Goal: Transaction & Acquisition: Purchase product/service

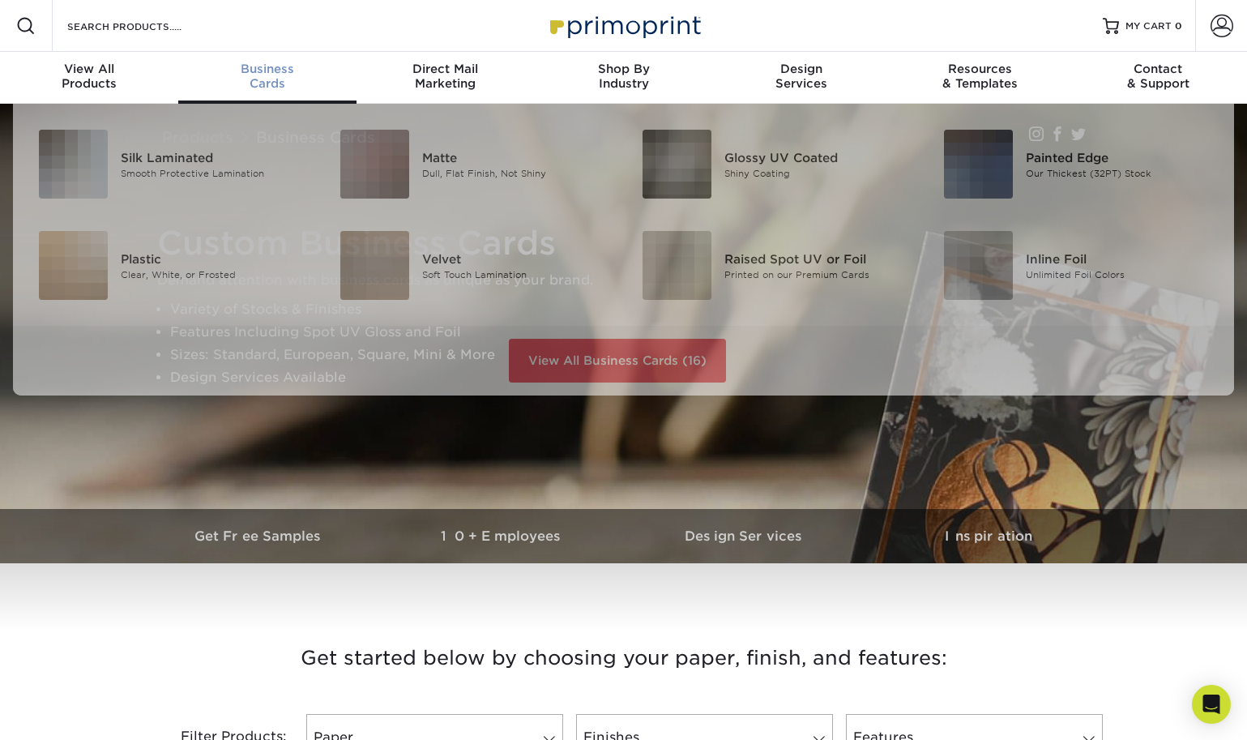
click at [264, 85] on div "Business Cards" at bounding box center [267, 76] width 178 height 29
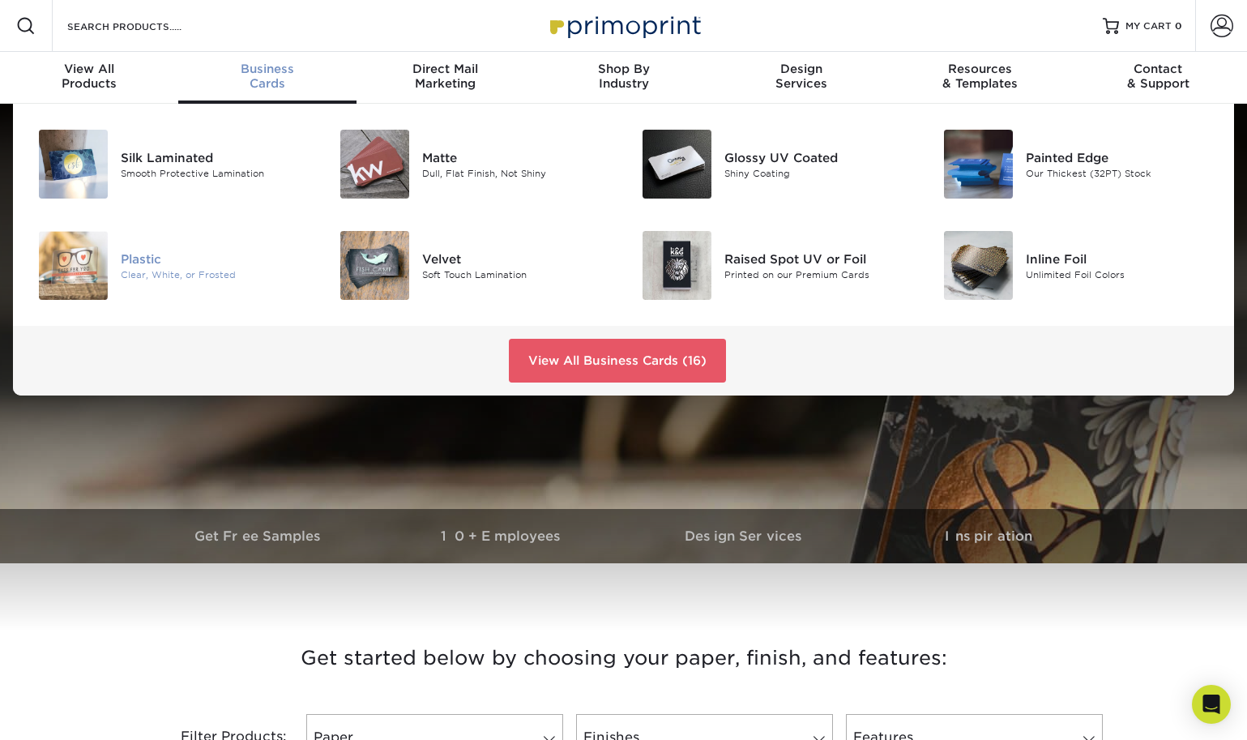
click at [144, 259] on div "Plastic" at bounding box center [215, 259] width 189 height 18
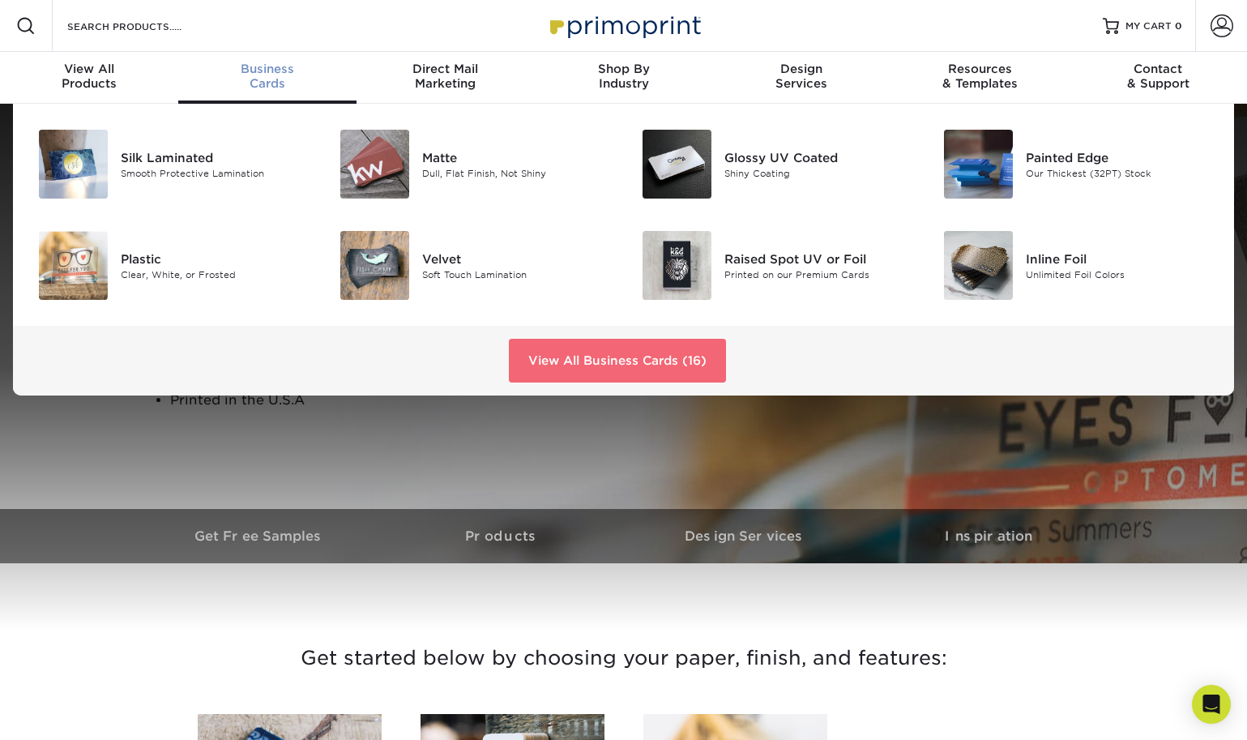
click at [653, 366] on link "View All Business Cards (16)" at bounding box center [617, 361] width 217 height 44
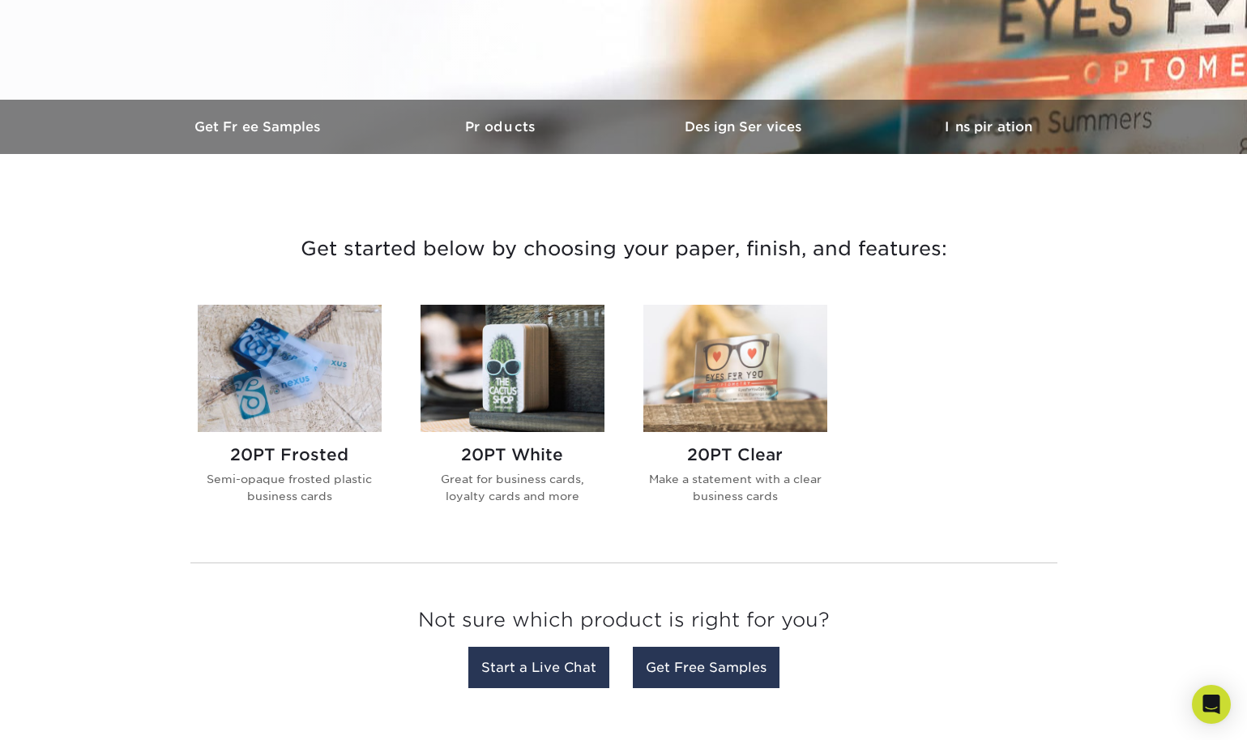
scroll to position [430, 0]
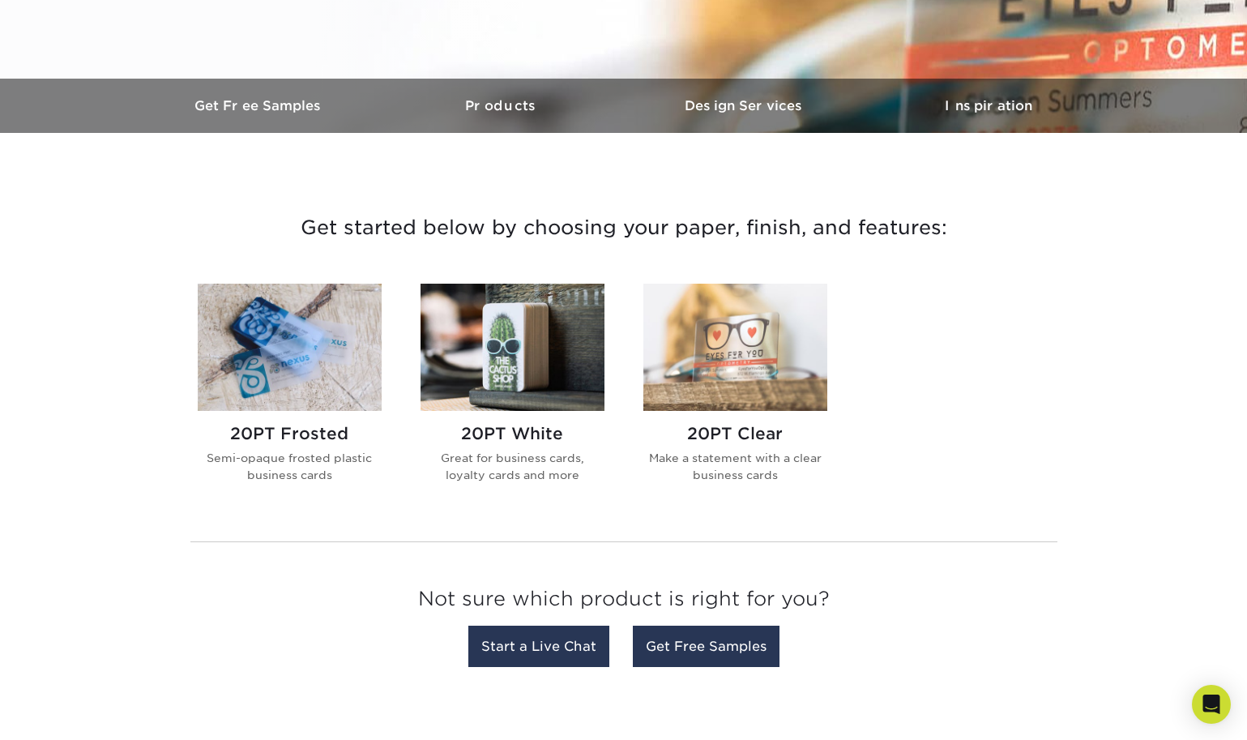
click at [532, 393] on img at bounding box center [513, 347] width 184 height 127
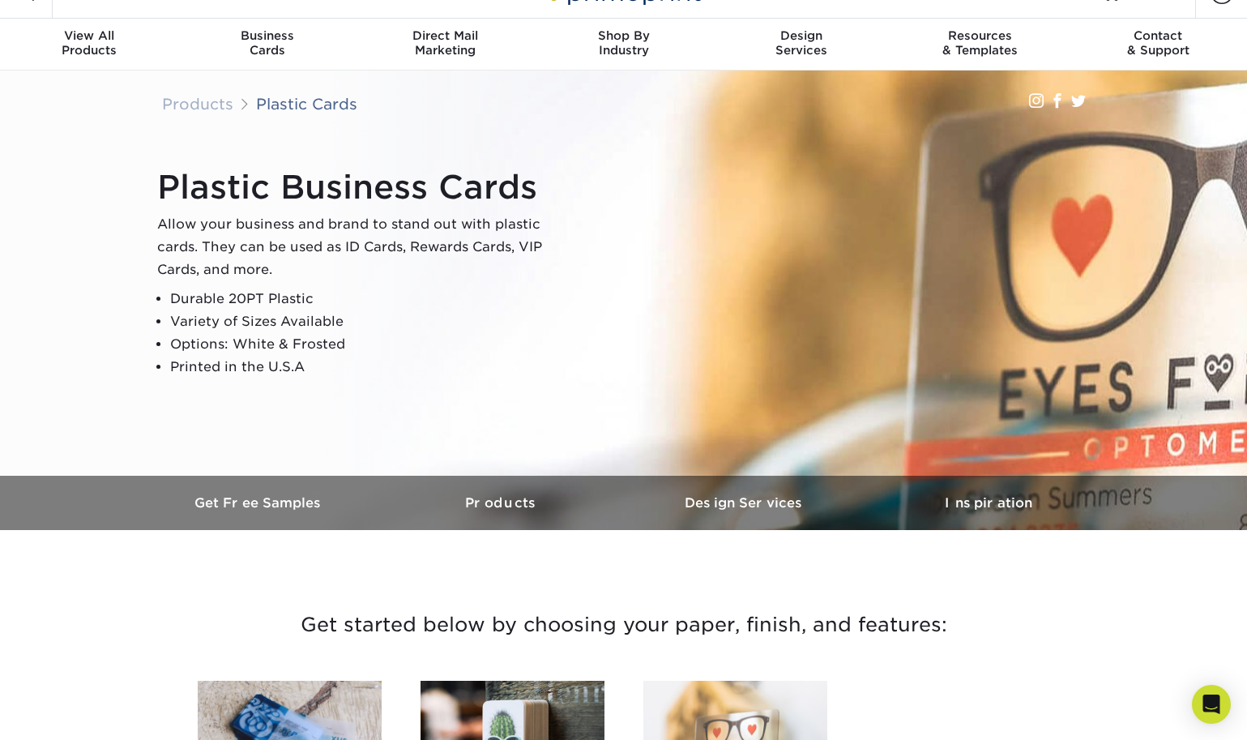
scroll to position [28, 0]
